Goal: Task Accomplishment & Management: Manage account settings

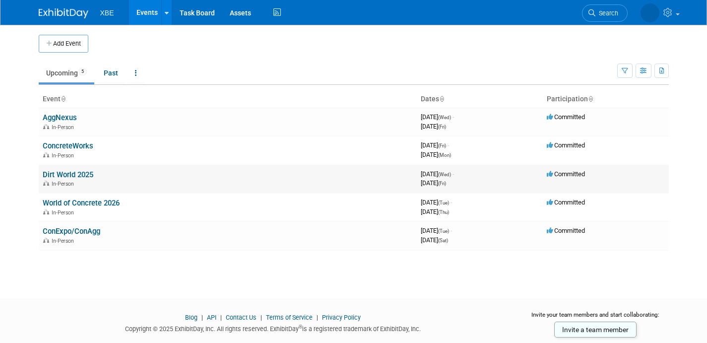
click at [76, 171] on link "Dirt World 2025" at bounding box center [68, 174] width 51 height 9
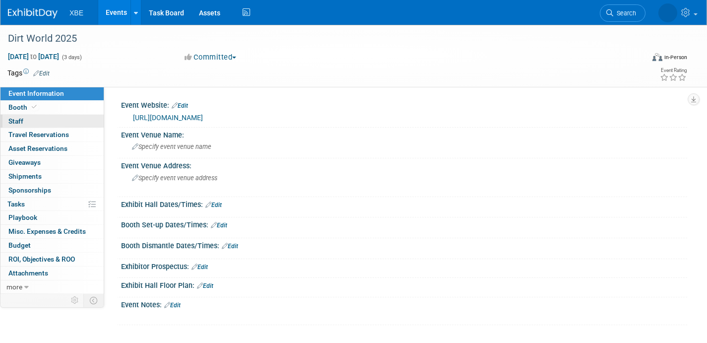
click at [44, 123] on link "0 Staff 0" at bounding box center [51, 121] width 103 height 13
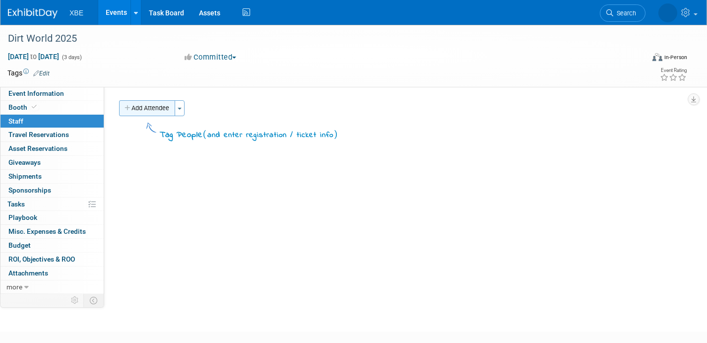
click at [143, 112] on button "Add Attendee" at bounding box center [147, 108] width 56 height 16
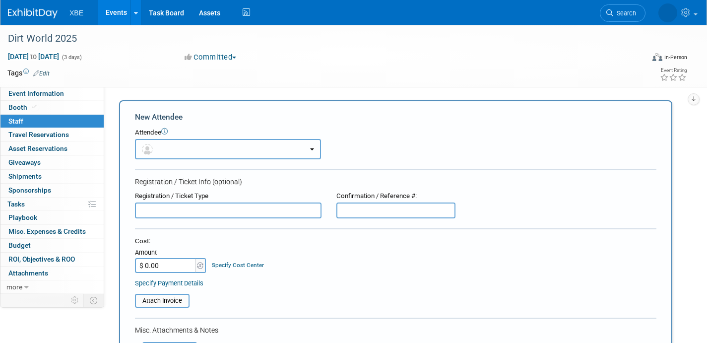
click at [212, 141] on button "button" at bounding box center [228, 149] width 186 height 20
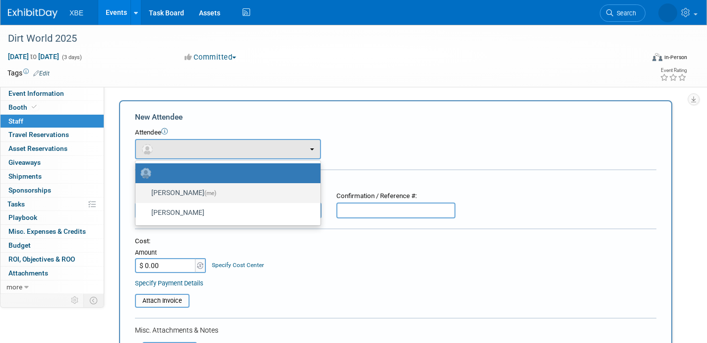
click at [197, 198] on label "Dave Cataldi (me)" at bounding box center [225, 193] width 170 height 16
click at [137, 195] on input "Dave Cataldi (me)" at bounding box center [133, 192] width 6 height 6
select select "7ecb69fe-2385-4119-b639-23c0c809311e"
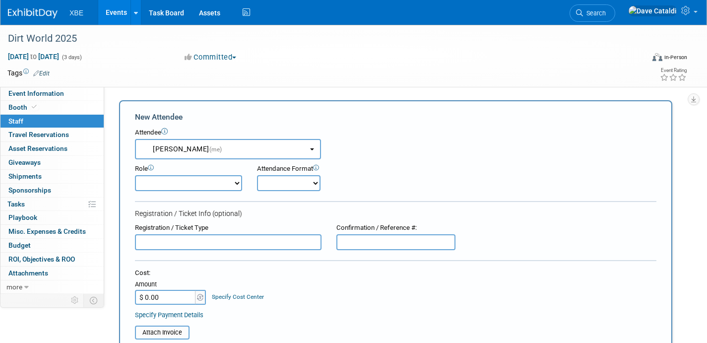
click at [208, 189] on select "Demonstrator Host Planner Presenter Sales Representative Set-up/Dismantle Crew …" at bounding box center [188, 183] width 107 height 16
select select "4"
click at [135, 175] on select "Demonstrator Host Planner Presenter Sales Representative Set-up/Dismantle Crew …" at bounding box center [188, 183] width 107 height 16
click at [276, 184] on select "Onsite Remote" at bounding box center [289, 183] width 64 height 16
select select "1"
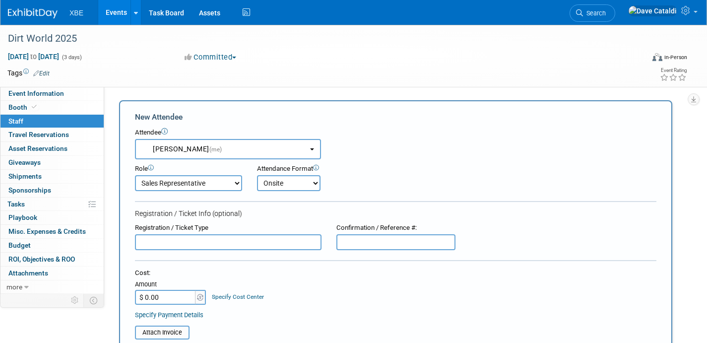
click at [257, 175] on select "Onsite Remote" at bounding box center [289, 183] width 64 height 16
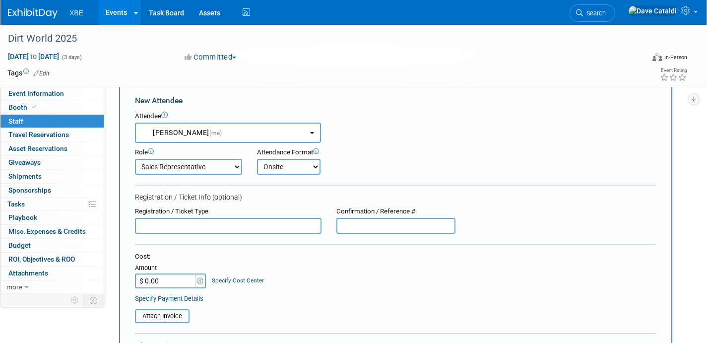
scroll to position [63, 0]
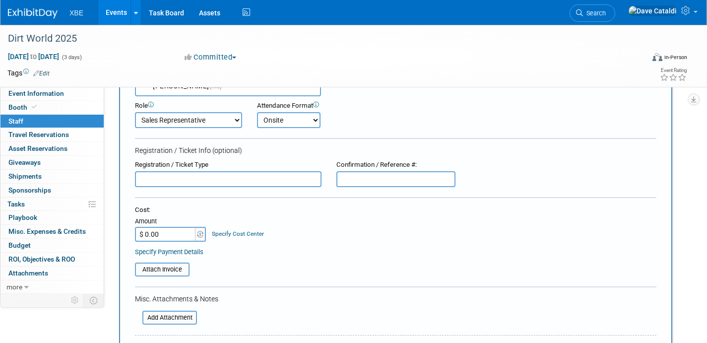
click at [176, 236] on input "$ 0.00" at bounding box center [166, 234] width 62 height 15
click at [278, 268] on table "Attach Invoice" at bounding box center [395, 269] width 521 height 14
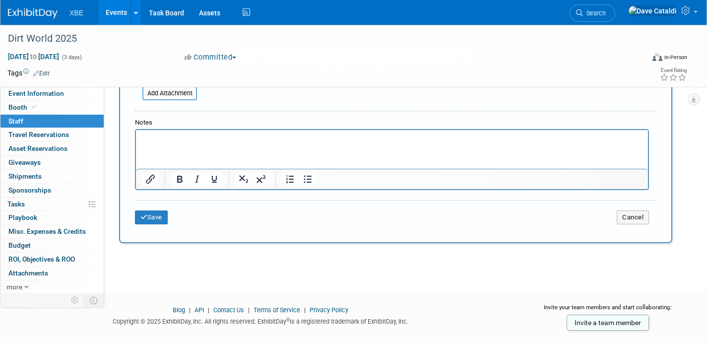
scroll to position [290, 0]
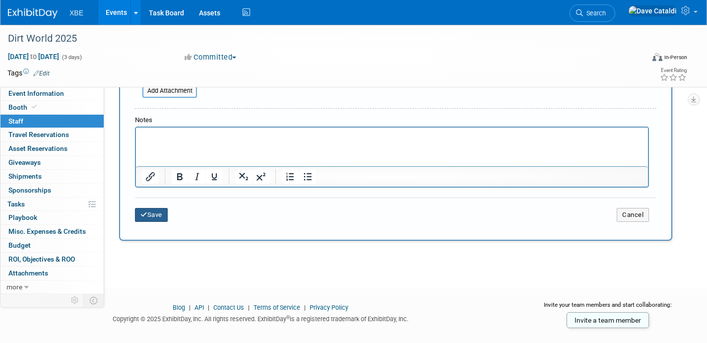
click at [167, 220] on button "Save" at bounding box center [151, 215] width 33 height 14
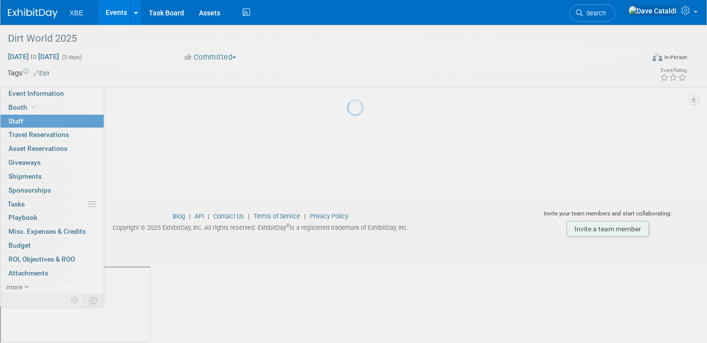
scroll to position [58, 0]
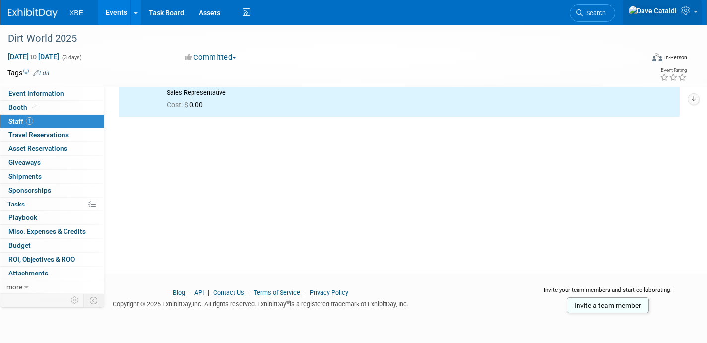
click at [687, 17] on link at bounding box center [662, 12] width 79 height 25
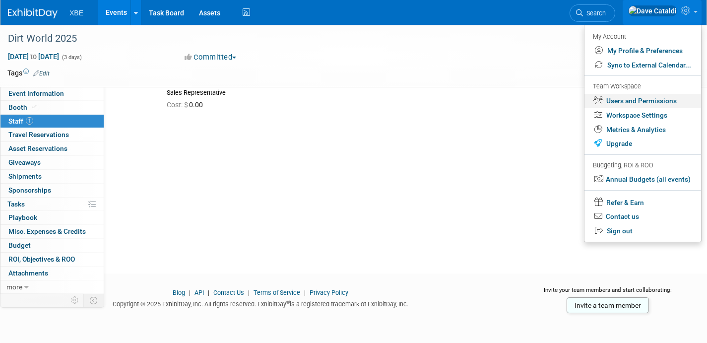
click at [648, 103] on link "Users and Permissions" at bounding box center [642, 101] width 117 height 14
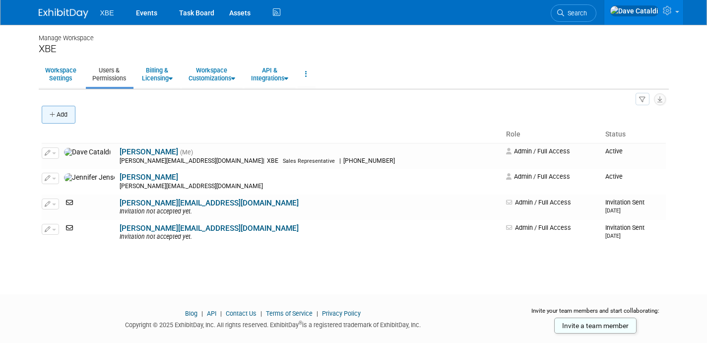
click at [62, 122] on button "Add" at bounding box center [59, 115] width 34 height 18
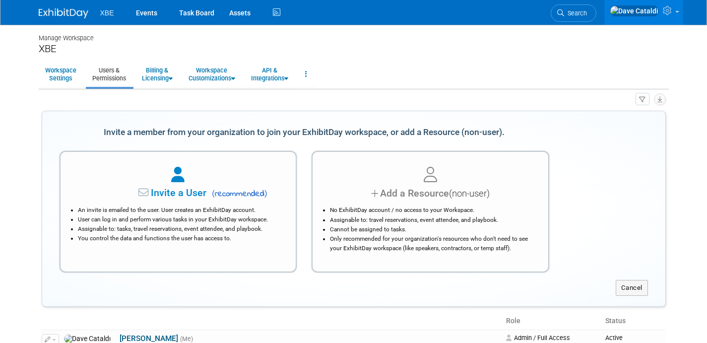
click at [237, 178] on div at bounding box center [178, 175] width 211 height 22
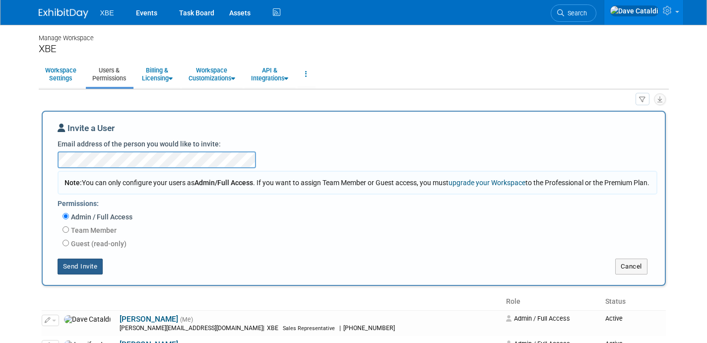
click at [89, 274] on button "Send Invite" at bounding box center [81, 266] width 46 height 16
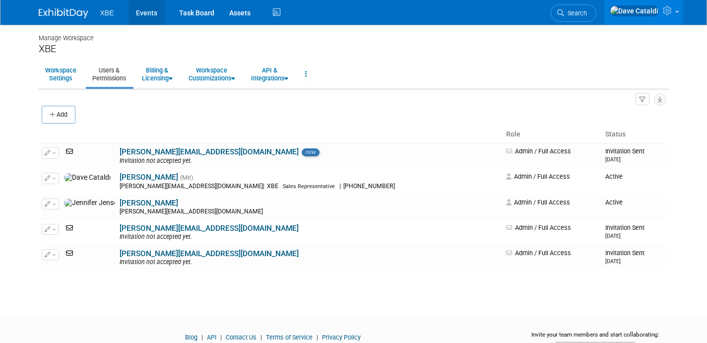
click at [141, 16] on link "Events" at bounding box center [146, 12] width 36 height 25
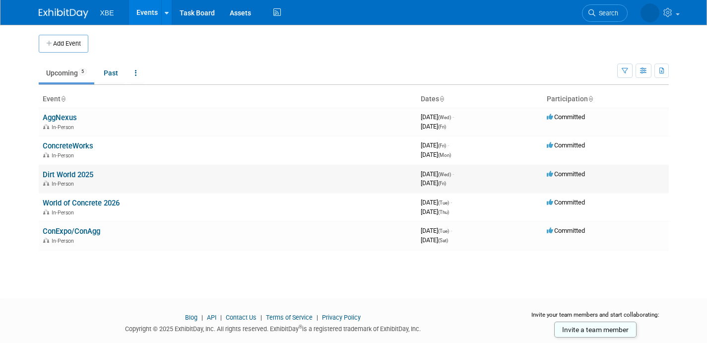
click at [84, 171] on link "Dirt World 2025" at bounding box center [68, 174] width 51 height 9
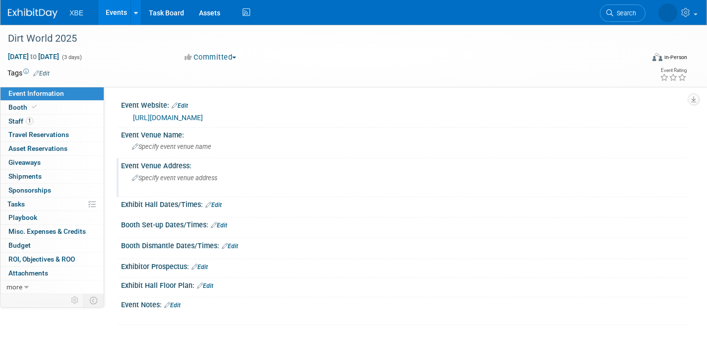
click at [184, 178] on span "Specify event venue address" at bounding box center [174, 177] width 85 height 7
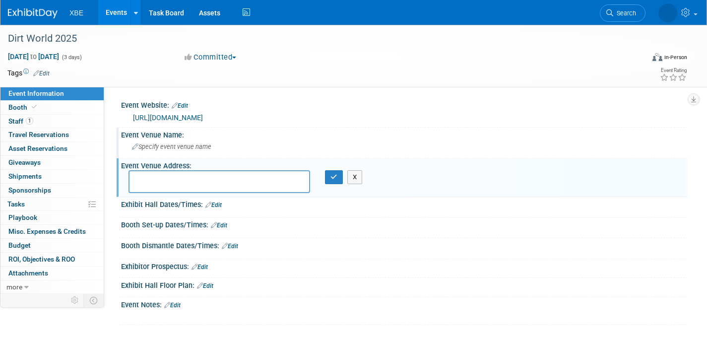
click at [172, 149] on span "Specify event venue name" at bounding box center [171, 146] width 79 height 7
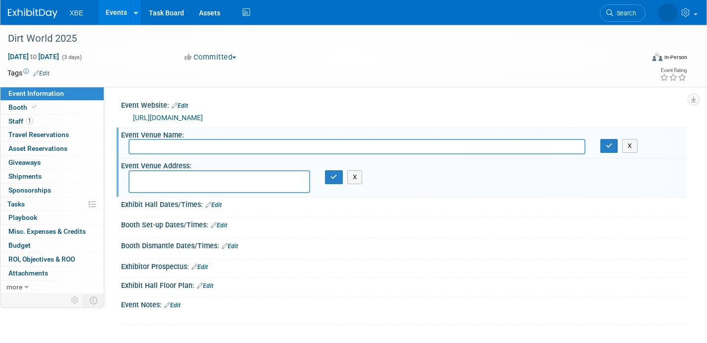
paste input "Gaylord Texan"
type input "Gaylord Texan"
click at [613, 145] on button "button" at bounding box center [609, 146] width 18 height 14
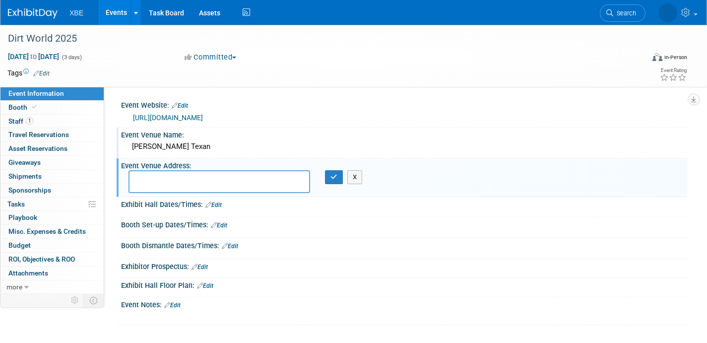
click at [202, 172] on textarea at bounding box center [219, 181] width 182 height 23
paste textarea "1501 Gaylord Trail, Grapevine, TX 76051"
click at [197, 177] on textarea "1501 Gaylord Trail, Grapevine, TX 76051" at bounding box center [219, 181] width 182 height 23
type textarea "1501 Gaylord Trail Grapevine, TX 76051"
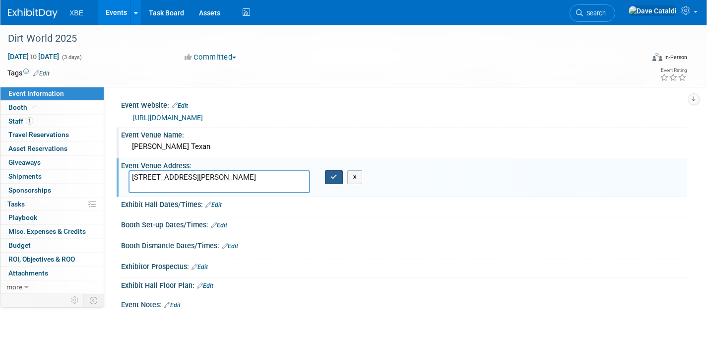
click at [330, 176] on icon "button" at bounding box center [333, 177] width 7 height 6
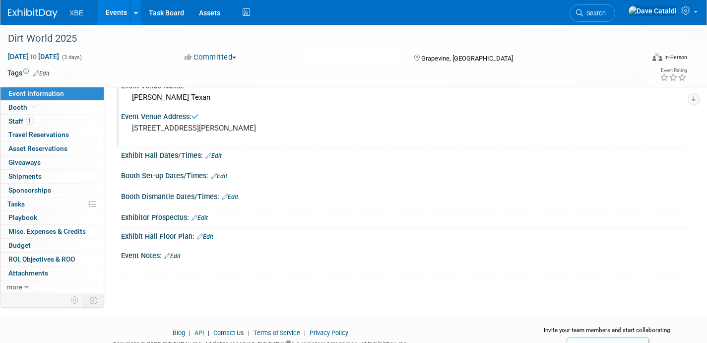
scroll to position [54, 0]
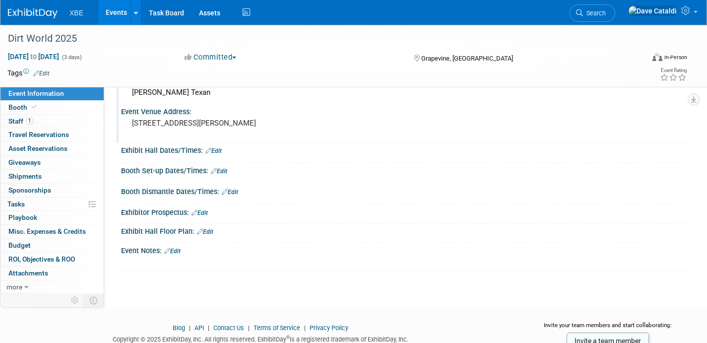
click at [220, 150] on link "Edit" at bounding box center [213, 150] width 16 height 7
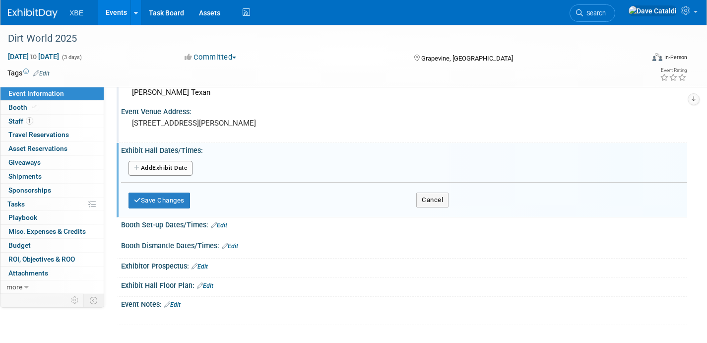
click at [183, 168] on button "Add Another Exhibit Date" at bounding box center [160, 168] width 64 height 15
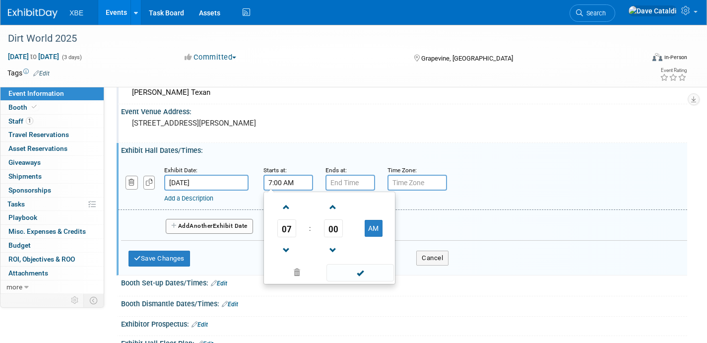
click at [287, 183] on input "7:00 AM" at bounding box center [288, 183] width 50 height 16
click at [289, 252] on span at bounding box center [286, 250] width 17 height 17
click at [367, 232] on button "AM" at bounding box center [374, 228] width 18 height 17
type input "5:00 PM"
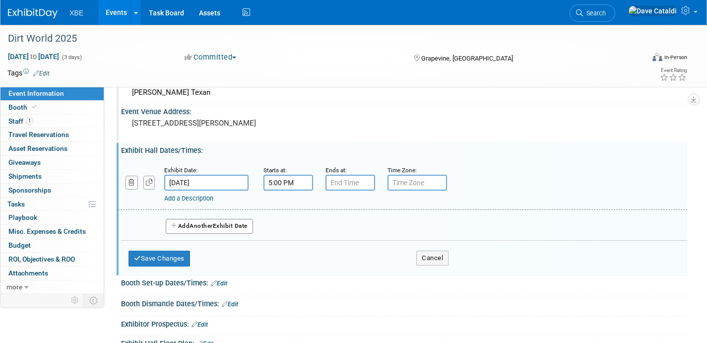
type input "7:00 PM"
click at [346, 183] on input "7:00 PM" at bounding box center [350, 183] width 50 height 16
click at [425, 183] on input "text" at bounding box center [417, 183] width 60 height 16
type input "CST"
click at [401, 208] on div "Exhibit Date: Nov 5, 2025 Starts at: 5:00 PM Ends at: 7:00 PM Time Zone: Apply …" at bounding box center [402, 184] width 569 height 51
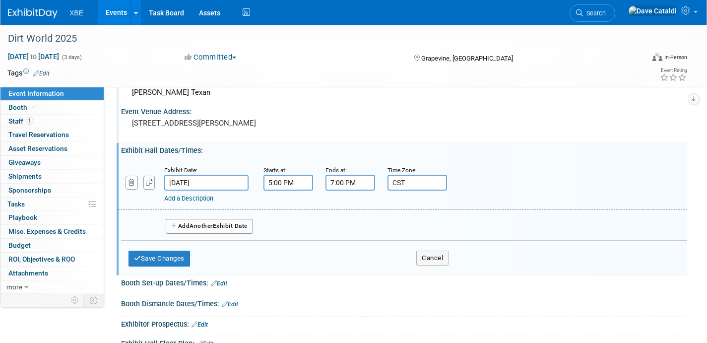
click at [212, 234] on div "Add Another Exhibit Date" at bounding box center [404, 223] width 566 height 26
click at [240, 226] on button "Add Another Exhibit Date" at bounding box center [209, 226] width 87 height 15
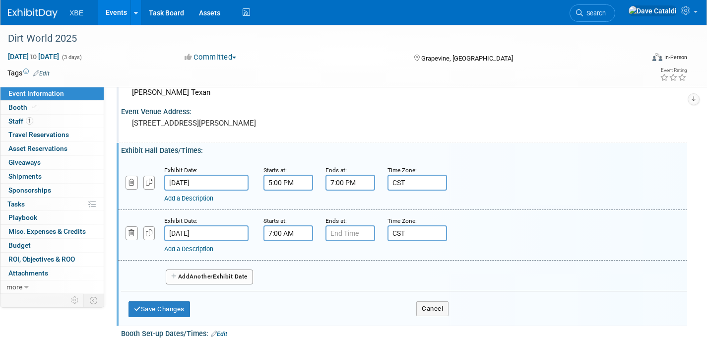
click at [295, 231] on input "7:00 AM" at bounding box center [288, 233] width 50 height 16
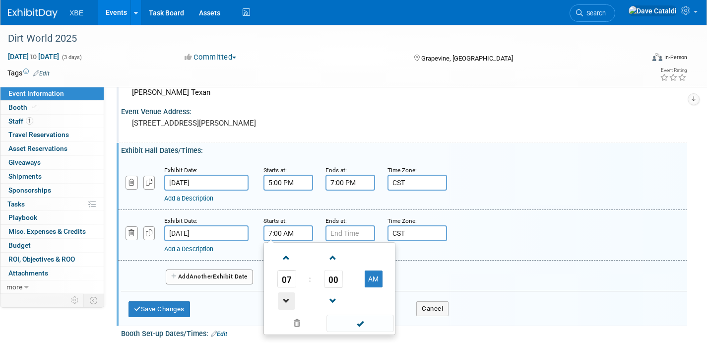
click at [285, 299] on span at bounding box center [286, 300] width 17 height 17
click at [336, 278] on span "00" at bounding box center [333, 279] width 19 height 18
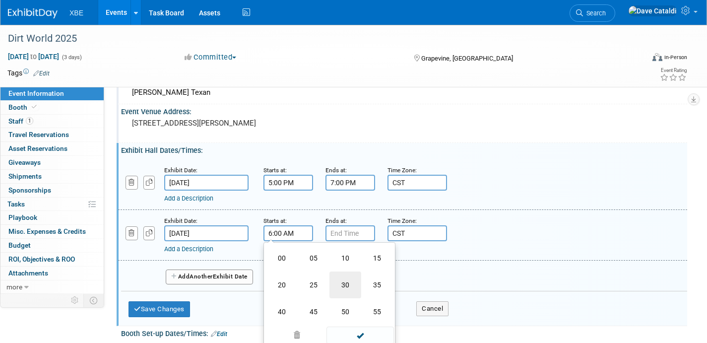
click at [347, 287] on td "30" at bounding box center [345, 284] width 32 height 27
type input "6:30 AM"
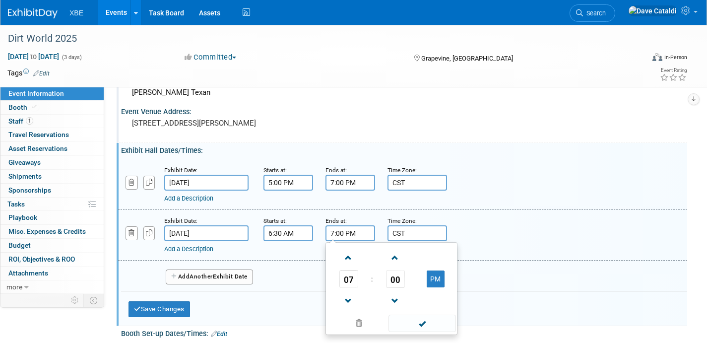
click at [356, 228] on input "7:00 PM" at bounding box center [350, 233] width 50 height 16
click at [349, 231] on input "7:00 PM" at bounding box center [350, 233] width 50 height 16
click at [346, 259] on span at bounding box center [348, 257] width 17 height 17
click at [395, 284] on span "00" at bounding box center [395, 279] width 19 height 18
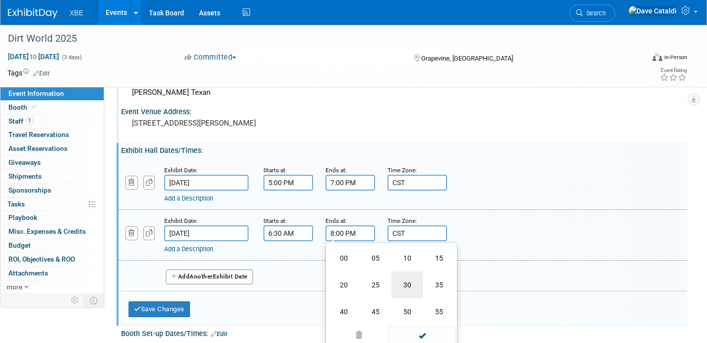
click at [412, 289] on td "30" at bounding box center [407, 284] width 32 height 27
type input "8:30 PM"
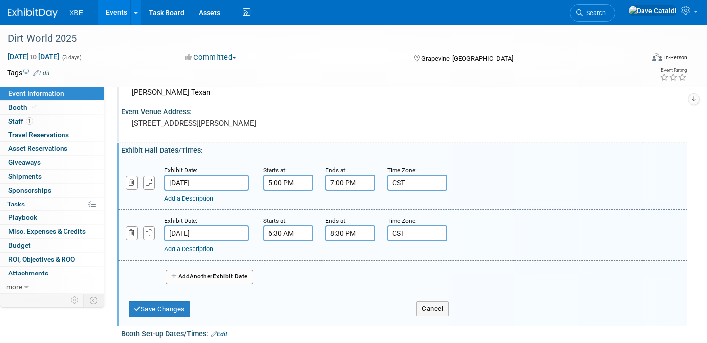
click at [248, 279] on button "Add Another Exhibit Date" at bounding box center [209, 276] width 87 height 15
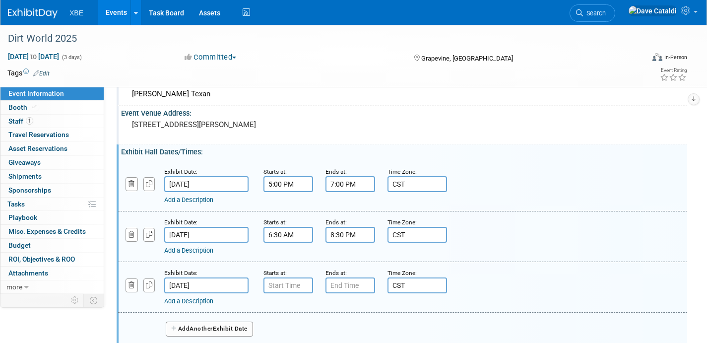
scroll to position [52, 0]
click at [289, 291] on input "7:00 AM" at bounding box center [288, 286] width 50 height 16
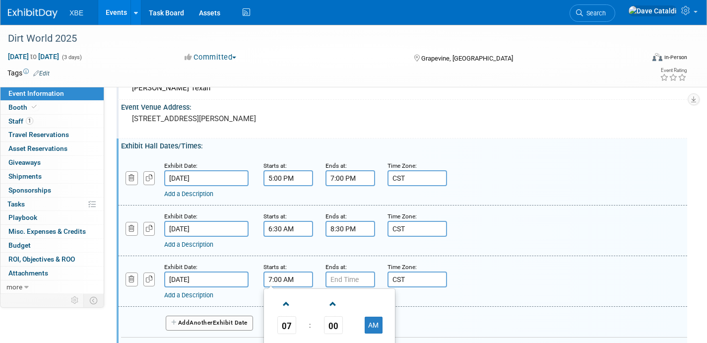
scroll to position [64, 0]
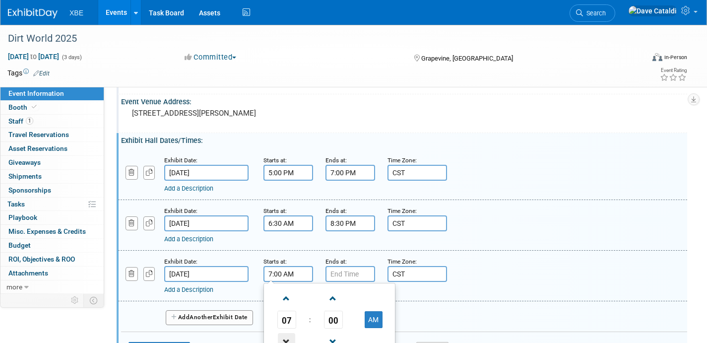
click at [291, 336] on span at bounding box center [286, 341] width 17 height 17
click at [331, 324] on span "00" at bounding box center [333, 320] width 19 height 18
click at [345, 325] on td "30" at bounding box center [345, 325] width 32 height 27
type input "6:30 AM"
click at [357, 270] on input "7:00 PM" at bounding box center [350, 274] width 50 height 16
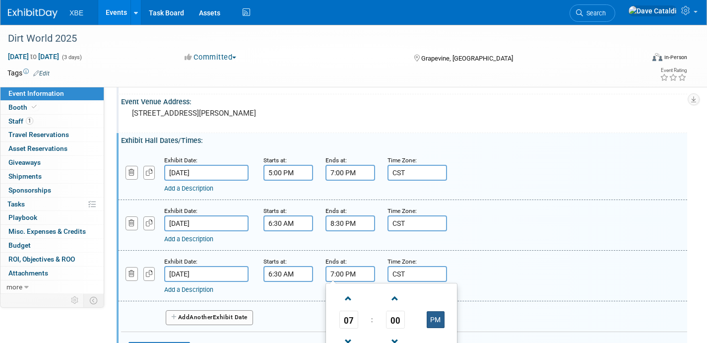
click at [435, 316] on button "PM" at bounding box center [436, 319] width 18 height 17
click at [351, 302] on span at bounding box center [348, 298] width 17 height 17
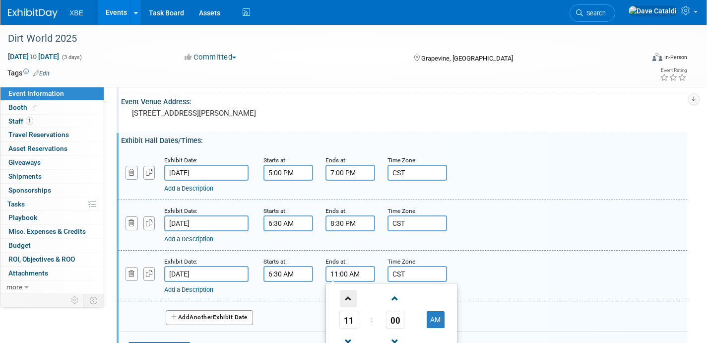
click at [351, 302] on span at bounding box center [348, 298] width 17 height 17
type input "12:00 PM"
click at [413, 238] on div "Add a Description" at bounding box center [377, 239] width 426 height 9
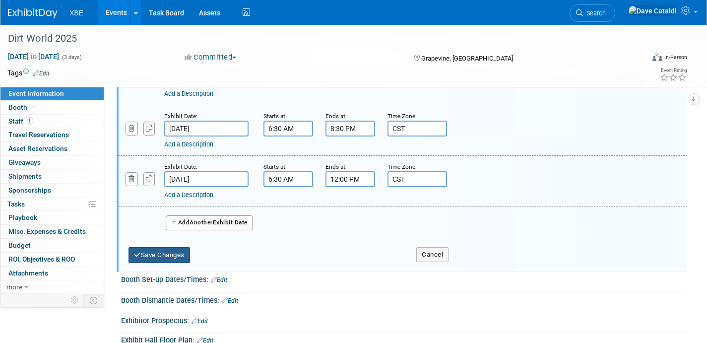
click at [182, 256] on button "Save Changes" at bounding box center [159, 255] width 62 height 16
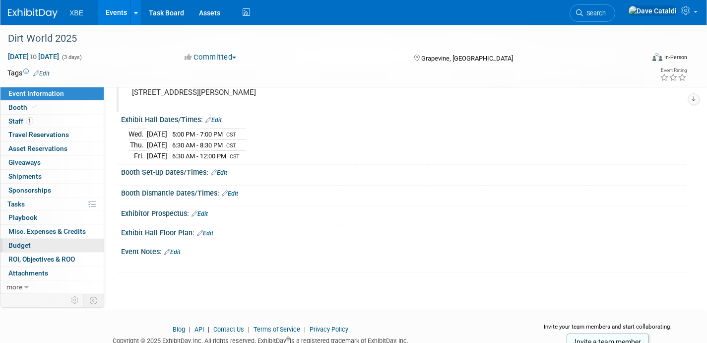
scroll to position [84, 0]
click at [207, 213] on link "Edit" at bounding box center [200, 214] width 16 height 7
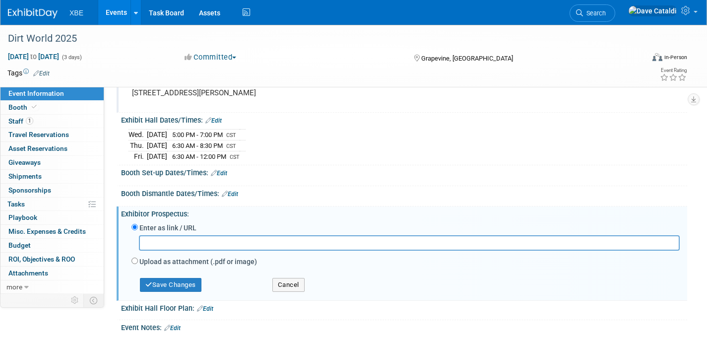
click at [177, 259] on label "Upload as attachment (.pdf or image)" at bounding box center [198, 262] width 118 height 10
click at [138, 259] on input "Upload as attachment (.pdf or image)" at bounding box center [134, 260] width 6 height 6
radio input "true"
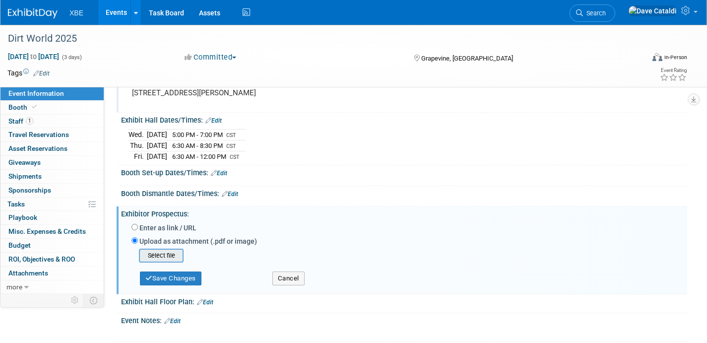
click at [161, 254] on input "file" at bounding box center [123, 256] width 118 height 12
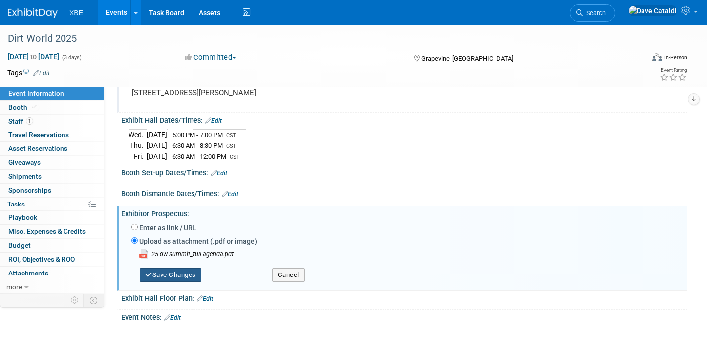
click at [192, 280] on button "Save Changes" at bounding box center [171, 275] width 62 height 14
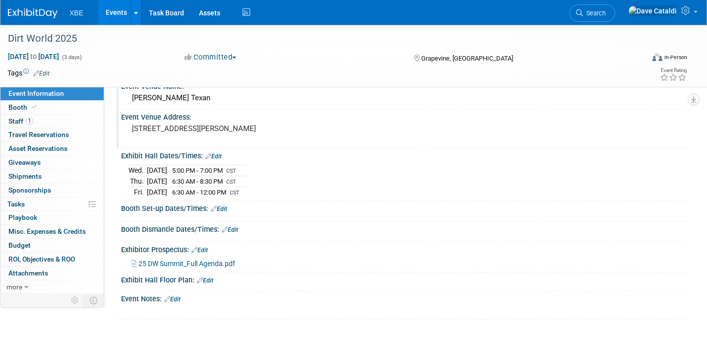
scroll to position [0, 0]
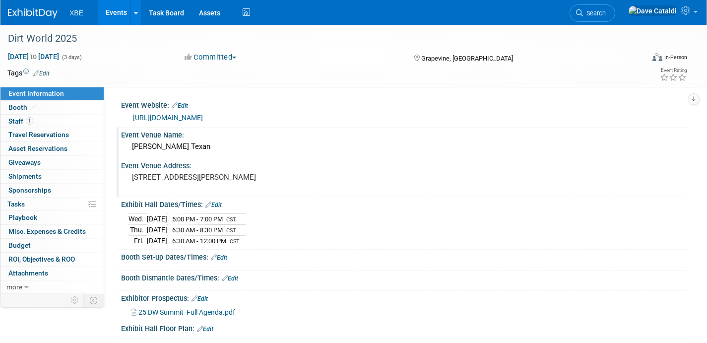
click at [33, 99] on link "Event Information" at bounding box center [51, 93] width 103 height 13
click at [42, 105] on link "Booth" at bounding box center [51, 107] width 103 height 13
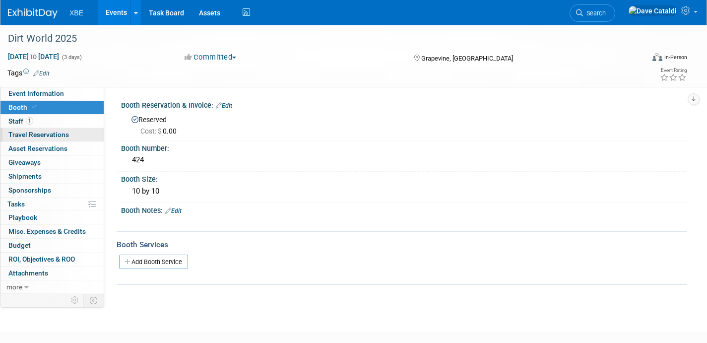
click at [64, 137] on span "Travel Reservations 0" at bounding box center [38, 134] width 61 height 8
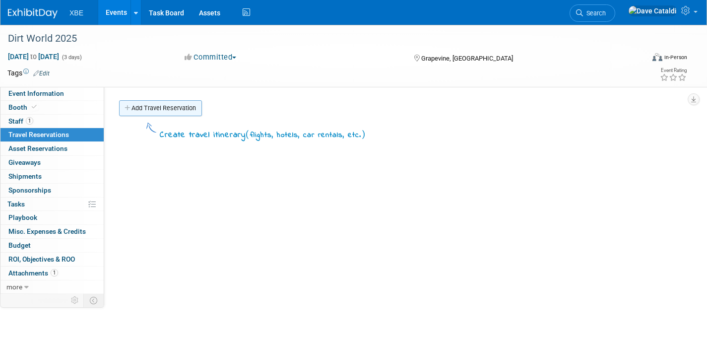
click at [184, 106] on link "Add Travel Reservation" at bounding box center [160, 108] width 83 height 16
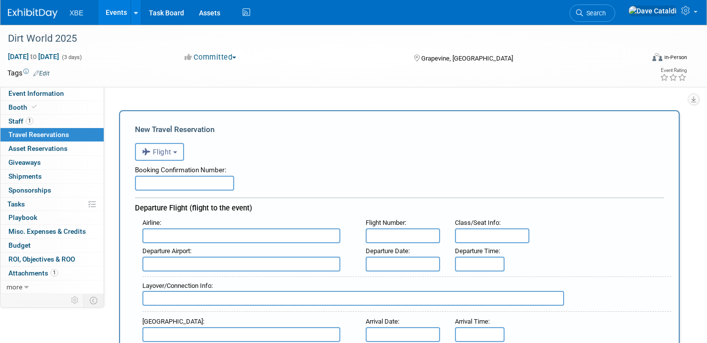
click at [171, 149] on span "Flight" at bounding box center [157, 152] width 30 height 8
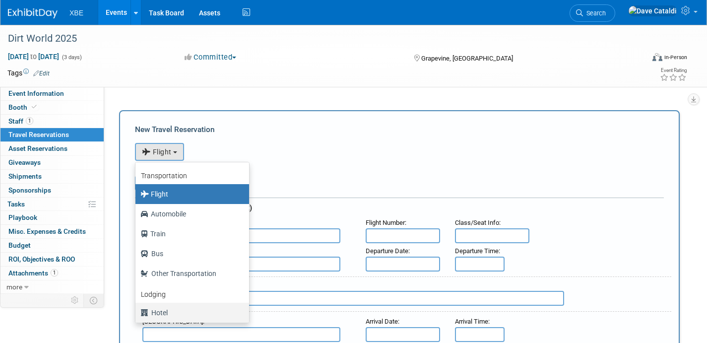
click at [181, 311] on label "Hotel" at bounding box center [189, 313] width 99 height 16
click at [137, 311] on input "Hotel" at bounding box center [133, 311] width 6 height 6
select select "6"
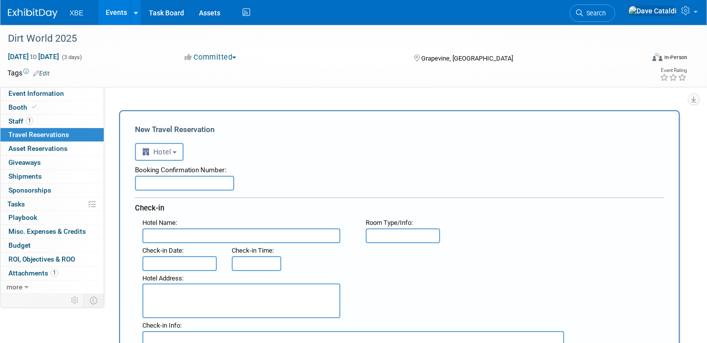
click at [234, 239] on input "text" at bounding box center [241, 235] width 198 height 15
type input "[PERSON_NAME] Texan"
click at [237, 297] on textarea at bounding box center [241, 300] width 198 height 35
paste textarea "1501 Gaylord Trail, Grapevine, TX 76051"
click at [207, 293] on textarea "1501 Gaylord Trail, Grapevine, TX 76051" at bounding box center [241, 300] width 198 height 35
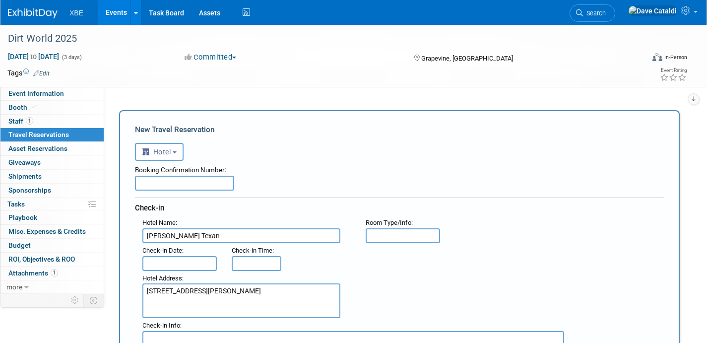
type textarea "[STREET_ADDRESS][PERSON_NAME]"
click at [170, 265] on input "text" at bounding box center [179, 263] width 74 height 15
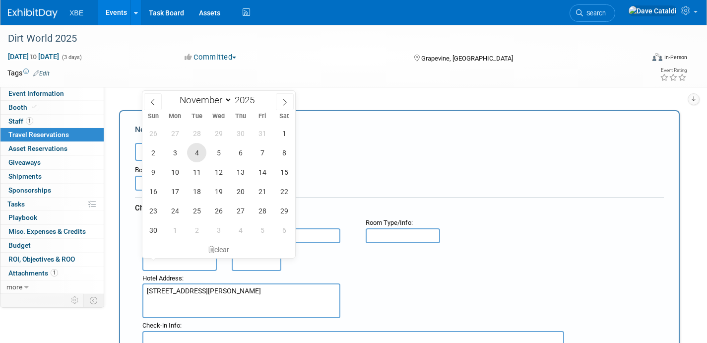
click at [198, 156] on span "4" at bounding box center [196, 152] width 19 height 19
type input "[DATE]"
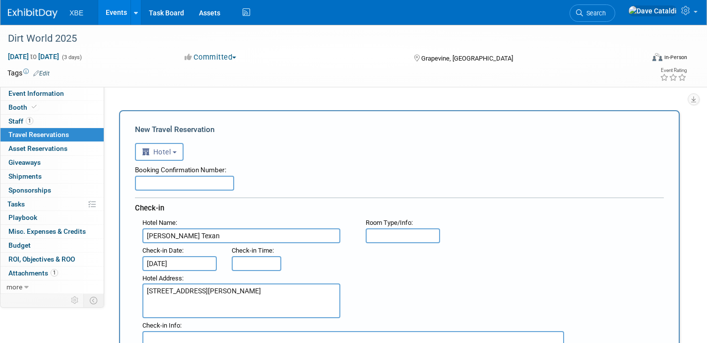
scroll to position [62, 0]
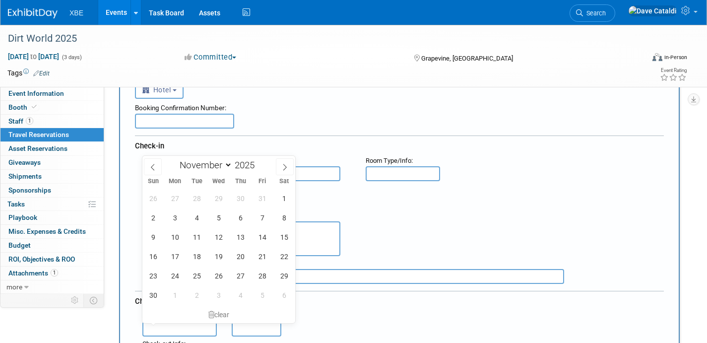
click at [191, 329] on input "text" at bounding box center [179, 328] width 74 height 15
click at [264, 221] on span "7" at bounding box center [262, 217] width 19 height 19
type input "[DATE]"
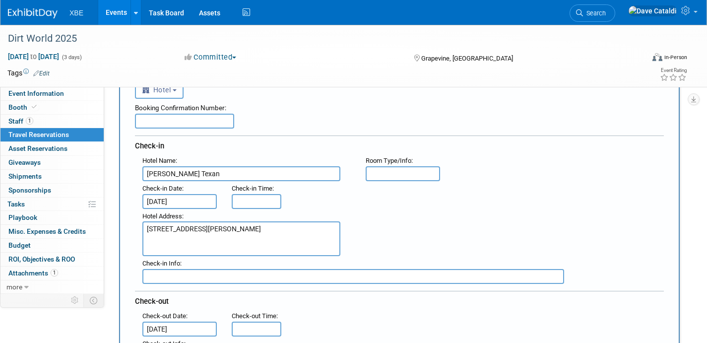
type input "11:00 AM"
click at [258, 328] on input "11:00 AM" at bounding box center [257, 328] width 50 height 15
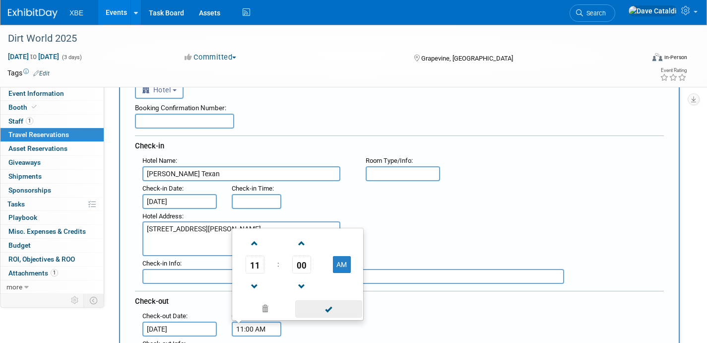
click at [340, 305] on span at bounding box center [328, 308] width 67 height 17
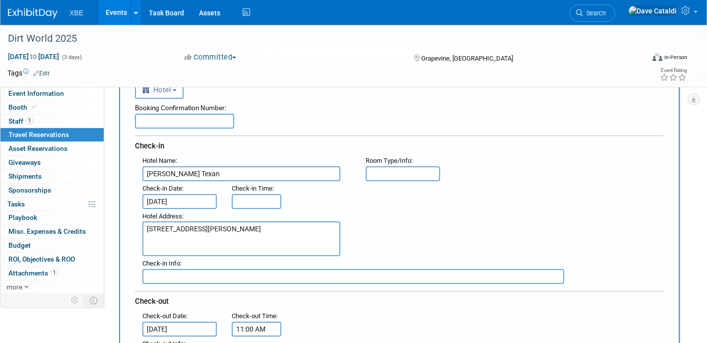
type input "3:00 PM"
click at [268, 199] on input "3:00 PM" at bounding box center [257, 201] width 50 height 15
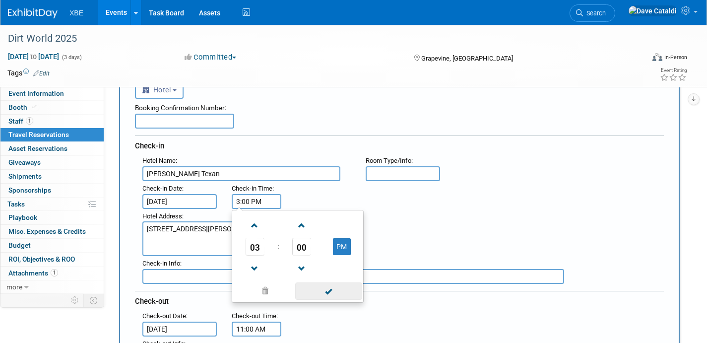
click at [338, 294] on span at bounding box center [328, 290] width 67 height 17
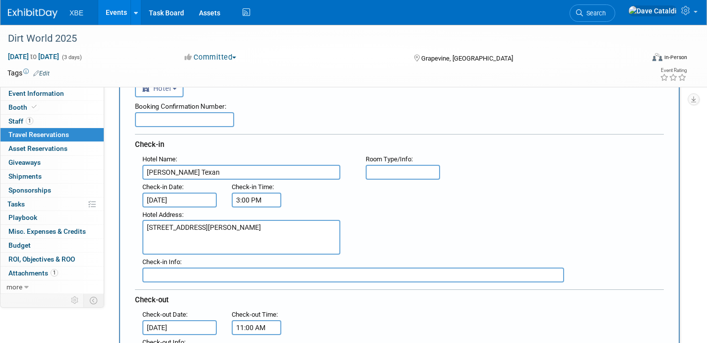
scroll to position [64, 0]
click at [220, 117] on input "text" at bounding box center [184, 119] width 99 height 15
paste input "XGEYQL8H"
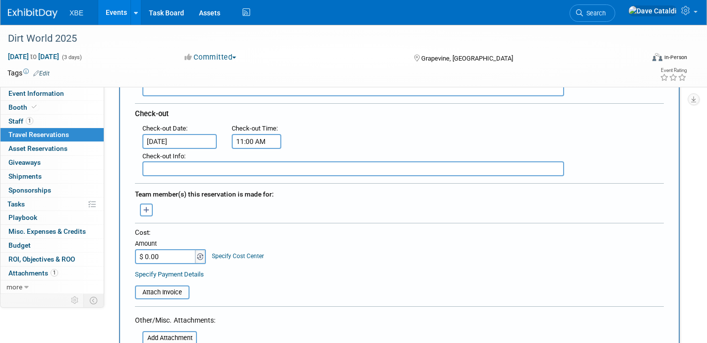
scroll to position [251, 0]
type input "XGEYQL8H"
click at [143, 210] on icon "button" at bounding box center [146, 209] width 6 height 6
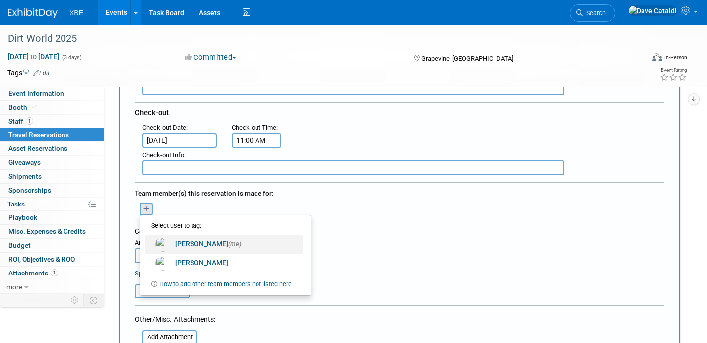
click at [199, 246] on link "Dave Cataldi (me)" at bounding box center [224, 244] width 158 height 19
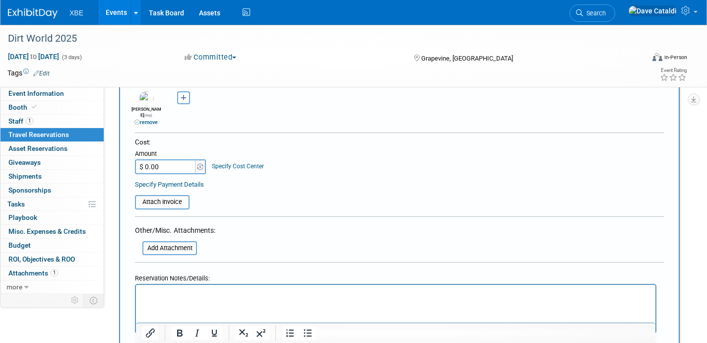
scroll to position [373, 0]
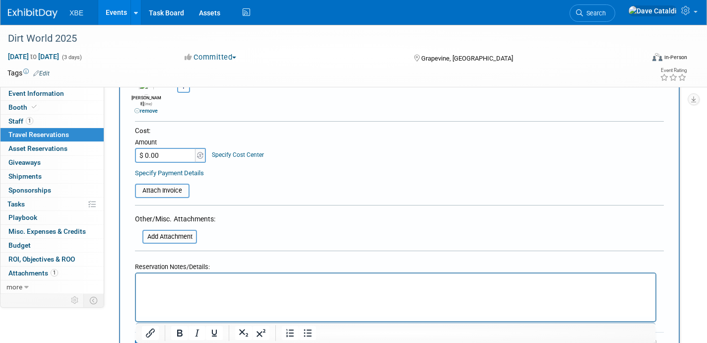
click at [179, 148] on input "$ 0.00" at bounding box center [166, 155] width 62 height 15
type input "$ 1,054.12"
click at [179, 188] on input "file" at bounding box center [129, 191] width 118 height 12
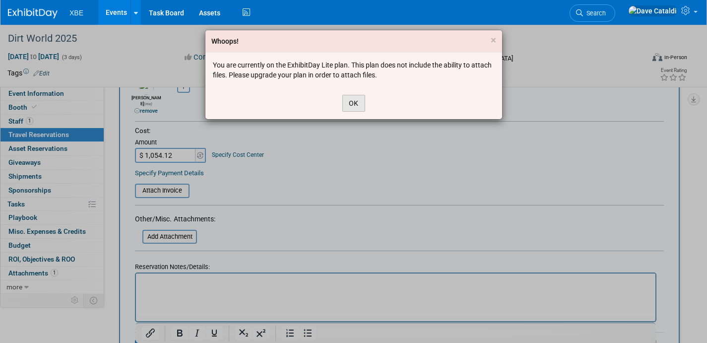
click at [359, 99] on button "OK" at bounding box center [353, 103] width 23 height 17
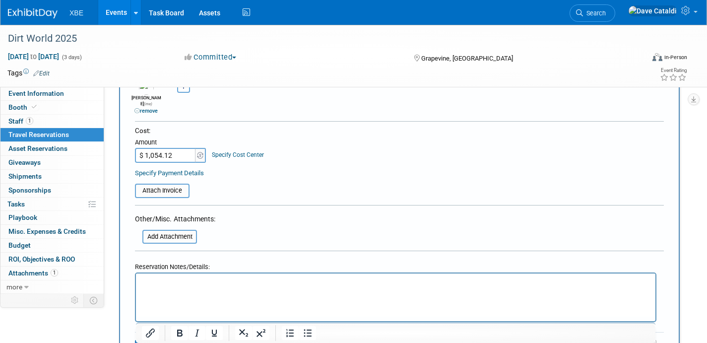
click at [315, 156] on div "Cost: Amount $ 1,054.12 Specify Cost Center Cost Center -- Not Specified --" at bounding box center [399, 152] width 529 height 52
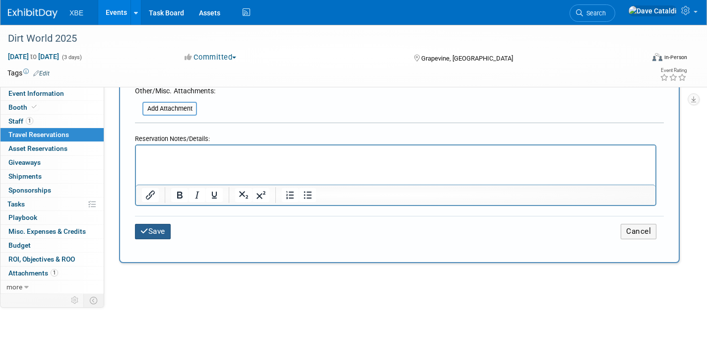
click at [139, 224] on button "Save" at bounding box center [153, 231] width 36 height 15
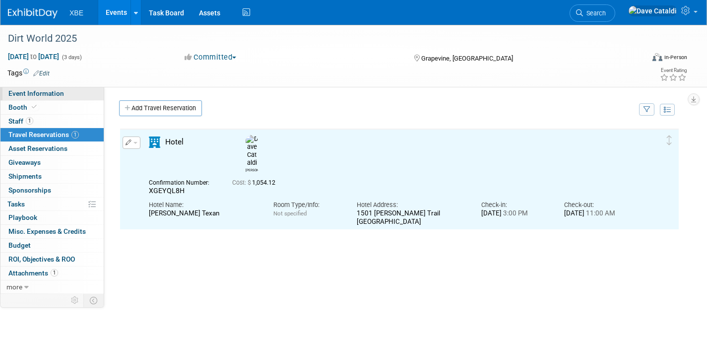
scroll to position [0, 0]
click at [57, 96] on span "Event Information" at bounding box center [36, 93] width 56 height 8
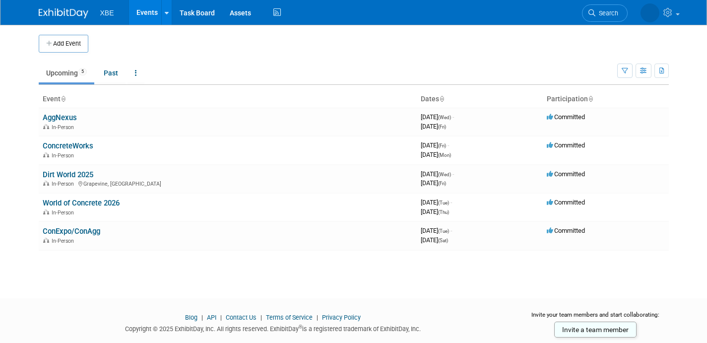
click at [64, 173] on link "Dirt World 2025" at bounding box center [68, 174] width 51 height 9
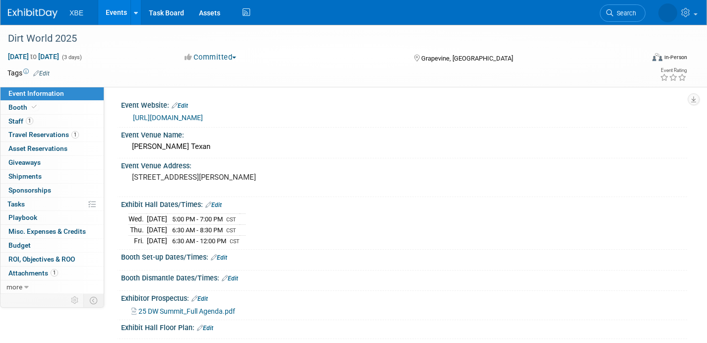
scroll to position [63, 0]
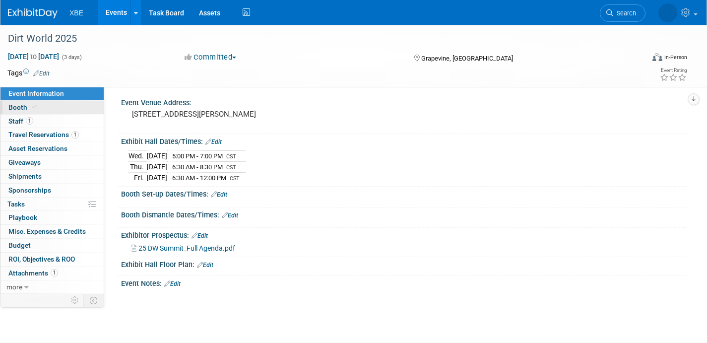
click at [40, 104] on link "Booth" at bounding box center [51, 107] width 103 height 13
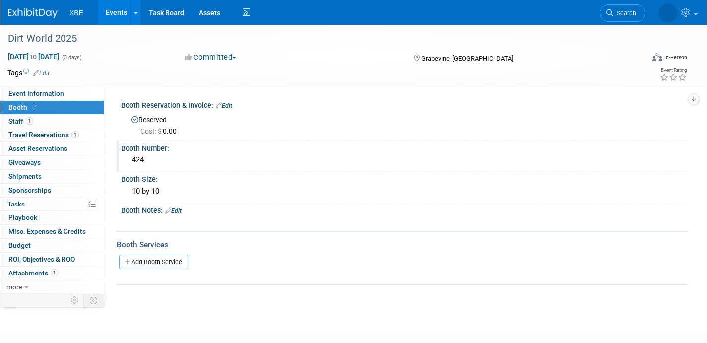
click at [145, 161] on div "424" at bounding box center [403, 159] width 551 height 15
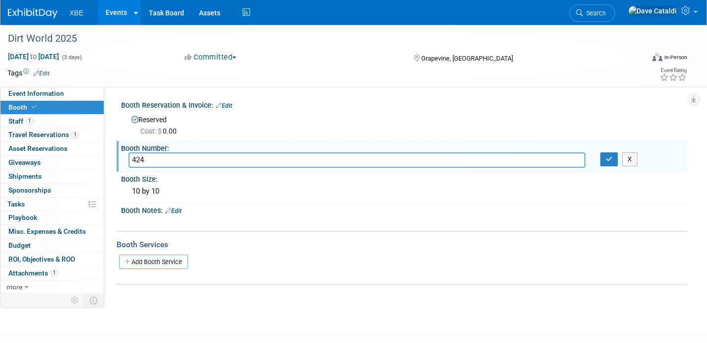
click at [145, 161] on input "424" at bounding box center [356, 159] width 457 height 15
type input "213"
click at [236, 237] on div "Booth Services Add Booth Service" at bounding box center [402, 258] width 571 height 54
click at [615, 159] on button "button" at bounding box center [609, 159] width 18 height 14
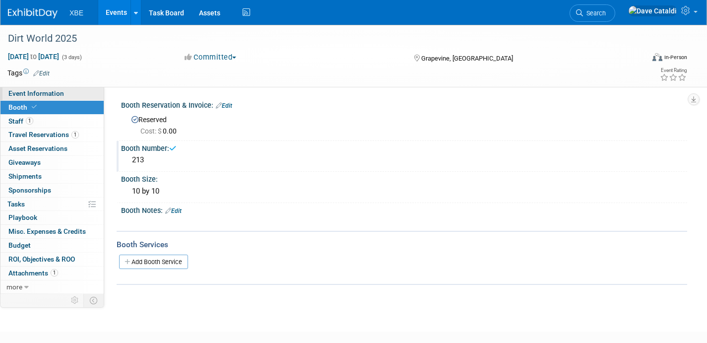
click at [44, 92] on span "Event Information" at bounding box center [36, 93] width 56 height 8
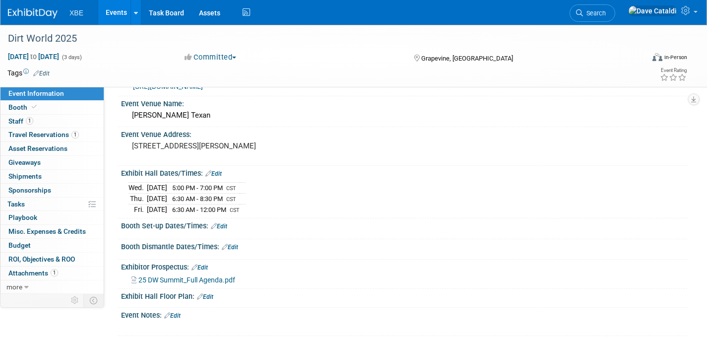
scroll to position [130, 0]
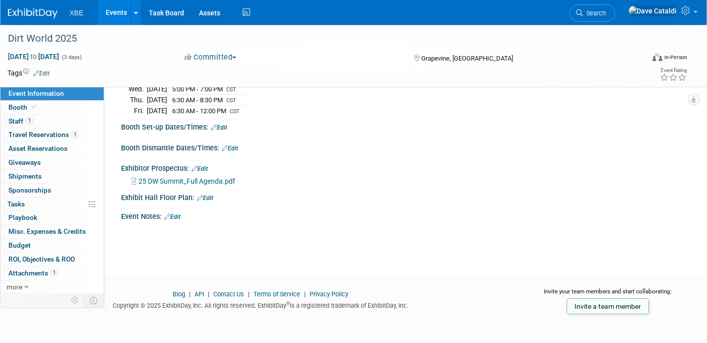
click at [206, 195] on link "Edit" at bounding box center [205, 197] width 16 height 7
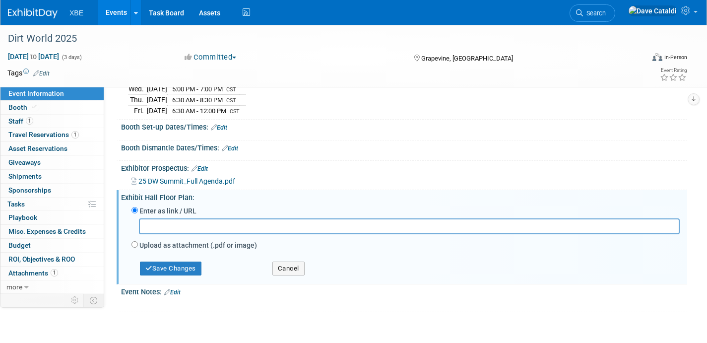
click at [193, 242] on label "Upload as attachment (.pdf or image)" at bounding box center [198, 245] width 118 height 10
click at [138, 242] on input "Upload as attachment (.pdf or image)" at bounding box center [134, 244] width 6 height 6
radio input "true"
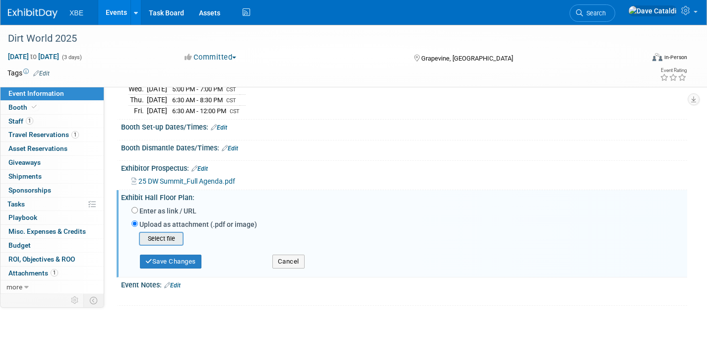
click at [159, 232] on div "Select file" at bounding box center [161, 239] width 45 height 14
click at [161, 235] on input "file" at bounding box center [123, 239] width 118 height 12
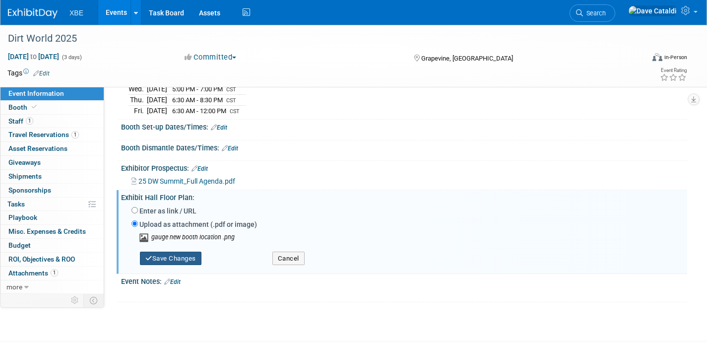
click at [193, 256] on button "Save Changes" at bounding box center [171, 259] width 62 height 14
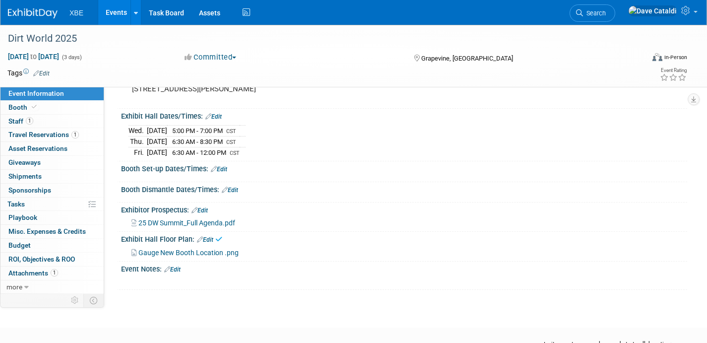
scroll to position [0, 0]
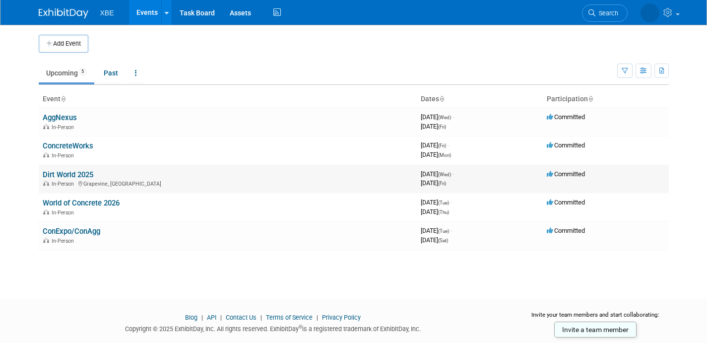
click at [88, 174] on link "Dirt World 2025" at bounding box center [68, 174] width 51 height 9
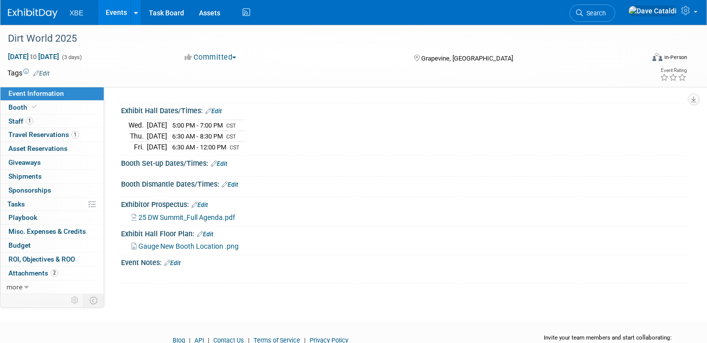
scroll to position [94, 0]
click at [221, 163] on link "Edit" at bounding box center [219, 163] width 16 height 7
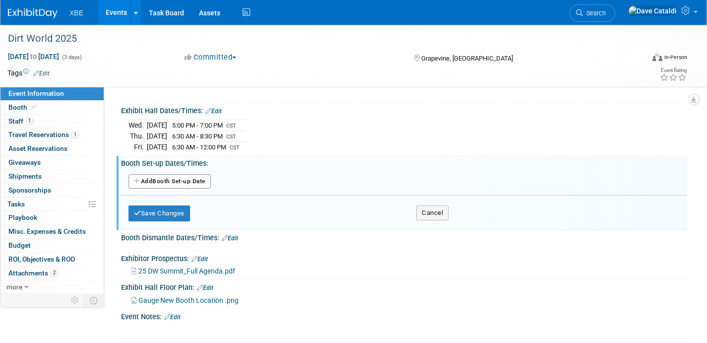
click at [191, 173] on div "Add Another Booth Set-up Date" at bounding box center [404, 182] width 566 height 19
click at [194, 174] on button "Add Another Booth Set-up Date" at bounding box center [169, 181] width 82 height 15
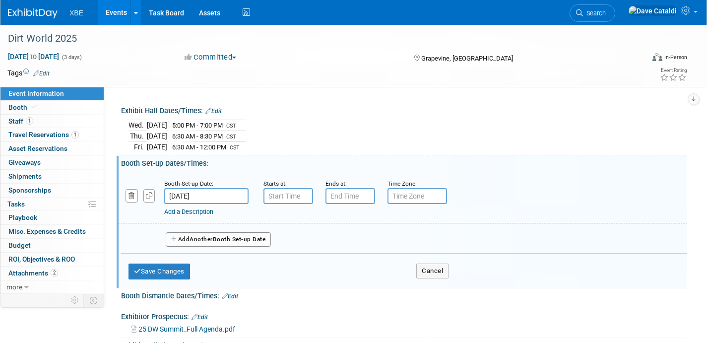
click at [224, 193] on input "[DATE]" at bounding box center [206, 196] width 84 height 16
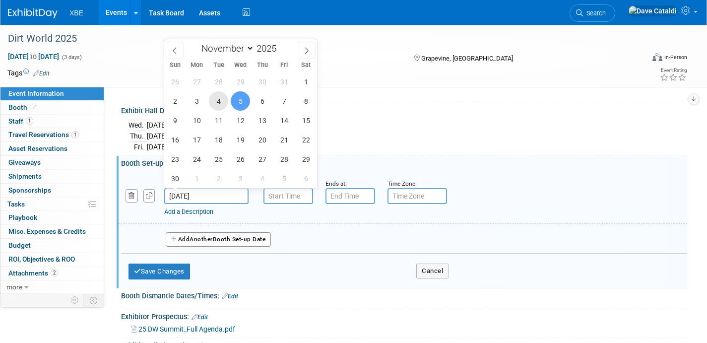
click at [223, 102] on span "4" at bounding box center [218, 100] width 19 height 19
type input "[DATE]"
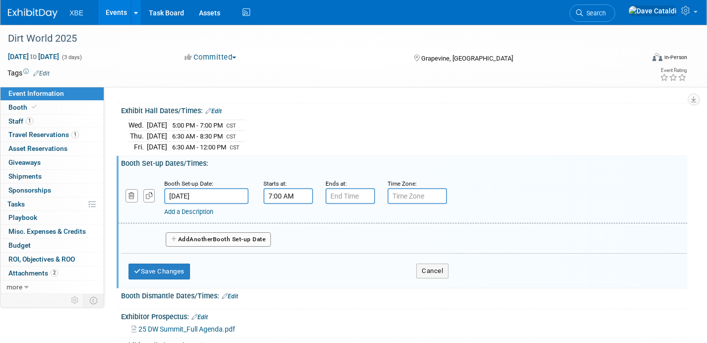
click at [305, 195] on input "7:00 AM" at bounding box center [288, 196] width 50 height 16
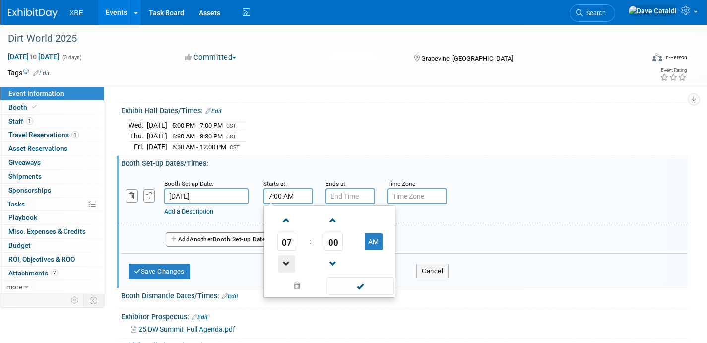
click at [288, 263] on span at bounding box center [286, 263] width 17 height 17
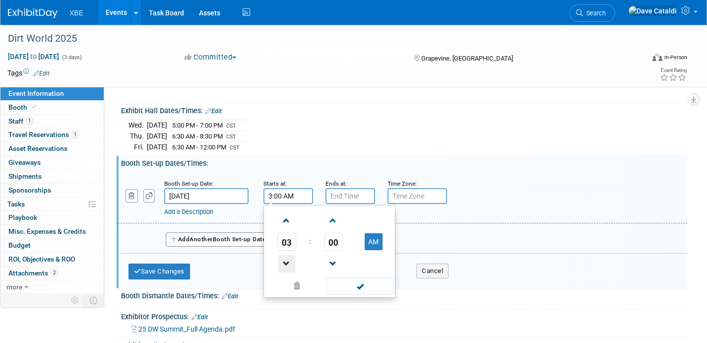
type input "2:00 AM"
type input "7:00 PM"
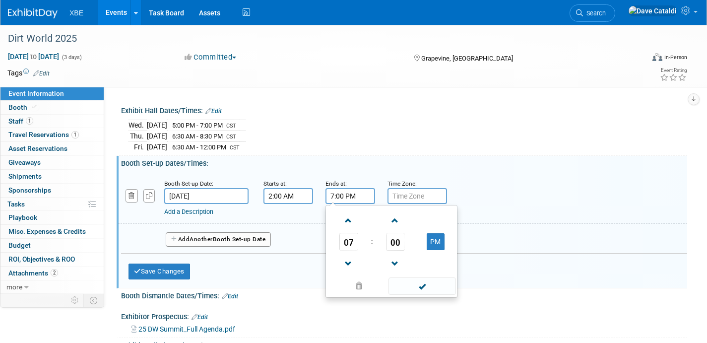
click at [360, 196] on input "7:00 PM" at bounding box center [350, 196] width 50 height 16
click at [282, 191] on input "2:00 AM" at bounding box center [288, 196] width 50 height 16
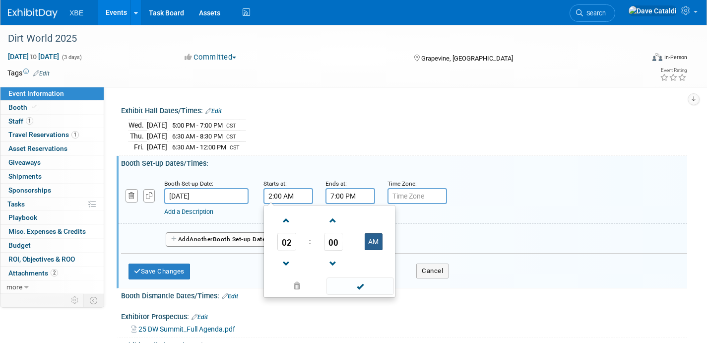
click at [374, 233] on button "AM" at bounding box center [374, 241] width 18 height 17
type input "2:00 PM"
click at [363, 194] on input "7:00 PM" at bounding box center [350, 196] width 50 height 16
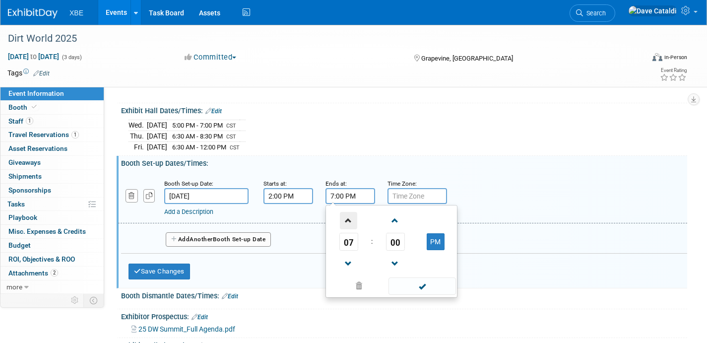
click at [340, 217] on span at bounding box center [348, 220] width 17 height 17
type input "8:00 PM"
click at [375, 147] on div "[DATE] 5:00 PM - 7:00 PM CST [DATE] 6:30 AM - 8:30 PM CST [DATE] 6:30 AM - 12:0…" at bounding box center [403, 134] width 551 height 35
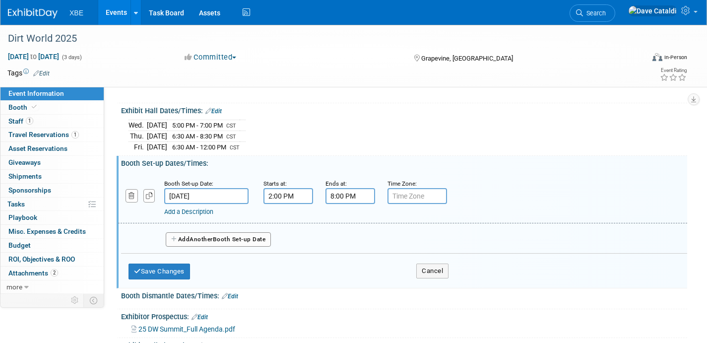
click at [407, 192] on input "text" at bounding box center [417, 196] width 60 height 16
type input "CST"
click at [194, 241] on span "Another" at bounding box center [201, 239] width 23 height 7
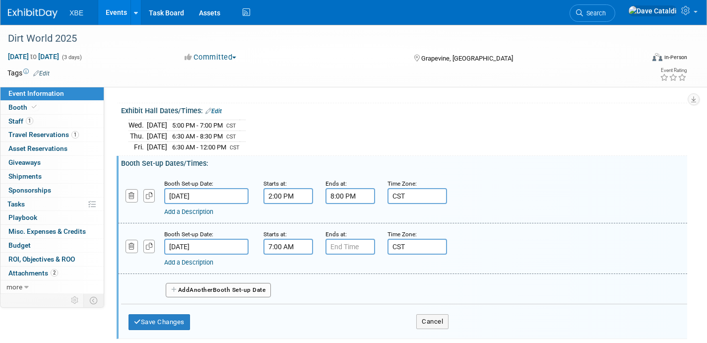
click at [297, 252] on input "7:00 AM" at bounding box center [288, 247] width 50 height 16
click at [291, 308] on span at bounding box center [286, 314] width 17 height 17
type input "6:00 AM"
click at [356, 242] on input "7:00 PM" at bounding box center [350, 247] width 50 height 16
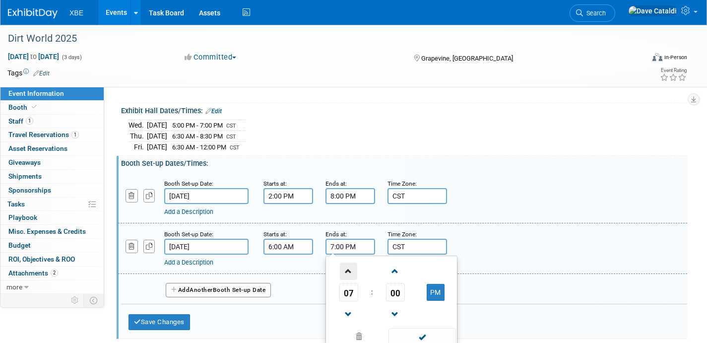
click at [348, 265] on span at bounding box center [348, 270] width 17 height 17
click at [436, 291] on button "PM" at bounding box center [436, 292] width 18 height 17
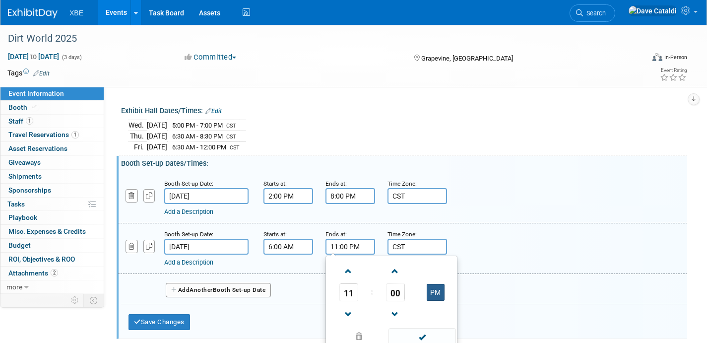
type input "11:00 AM"
click at [168, 326] on button "Save Changes" at bounding box center [159, 322] width 62 height 16
